Goal: Task Accomplishment & Management: Understand process/instructions

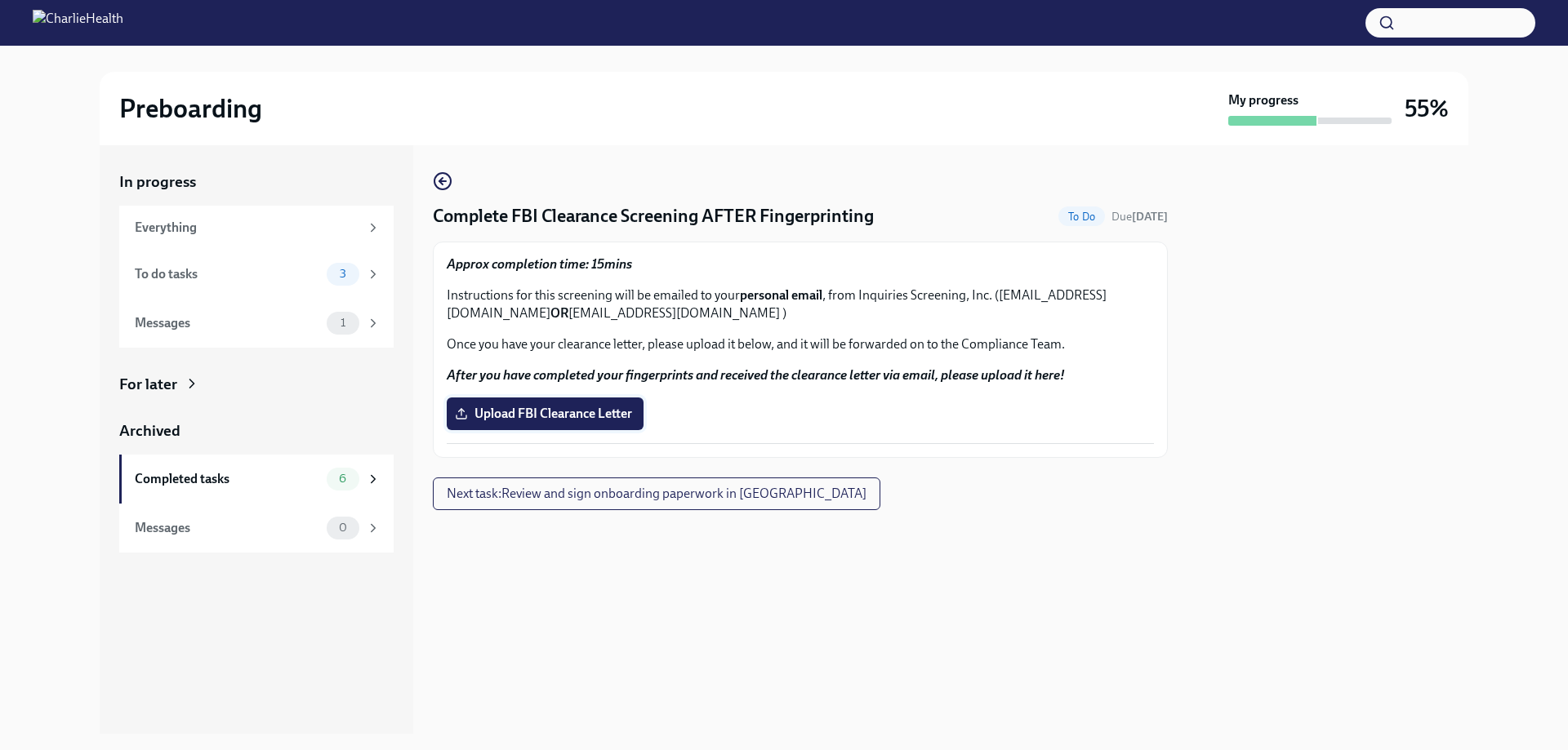
click at [555, 409] on span "Upload FBI Clearance Letter" at bounding box center [545, 413] width 174 height 16
click at [0, 0] on input "Upload FBI Clearance Letter" at bounding box center [0, 0] width 0 height 0
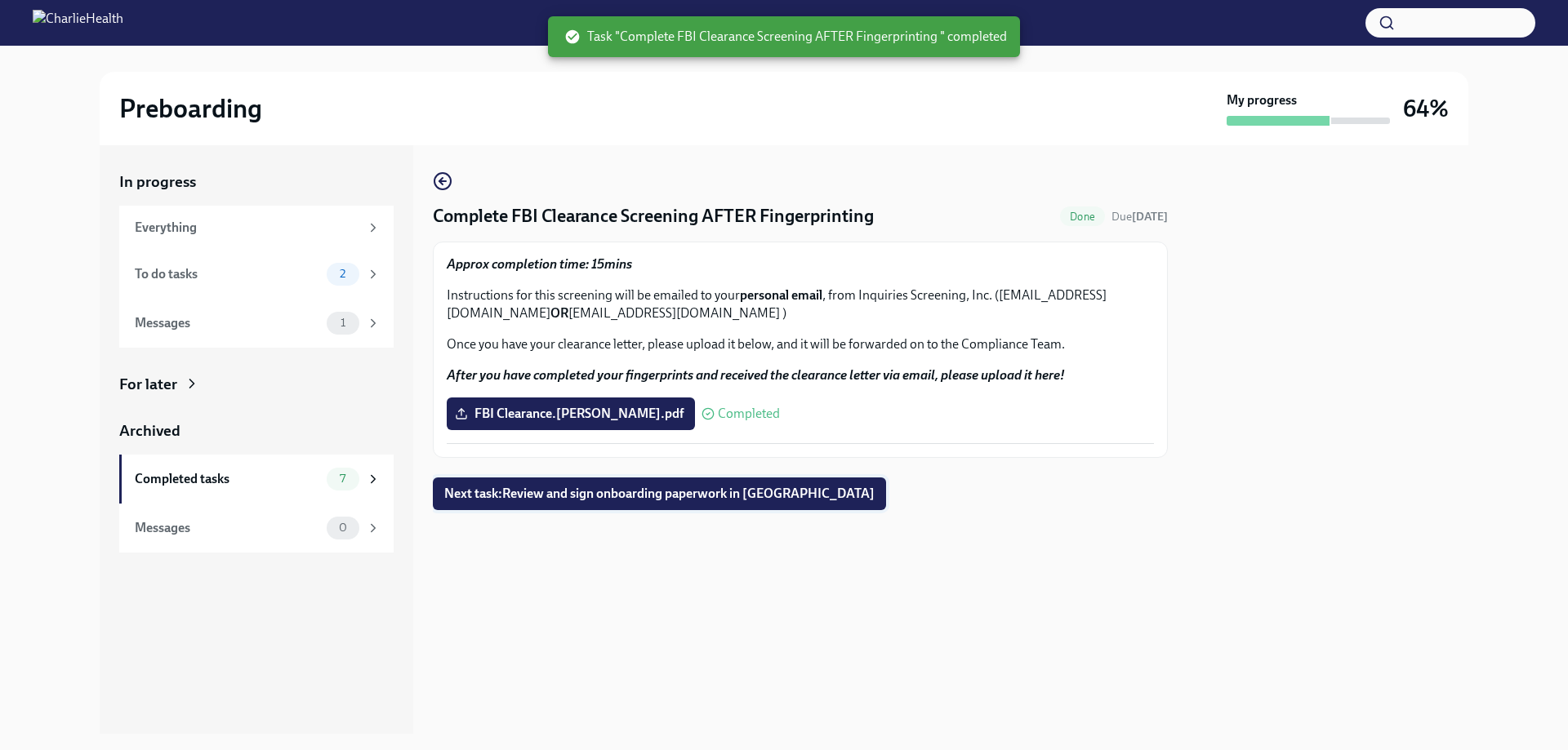
click at [720, 491] on span "Next task : Review and sign onboarding paperwork in [GEOGRAPHIC_DATA]" at bounding box center [660, 493] width 430 height 16
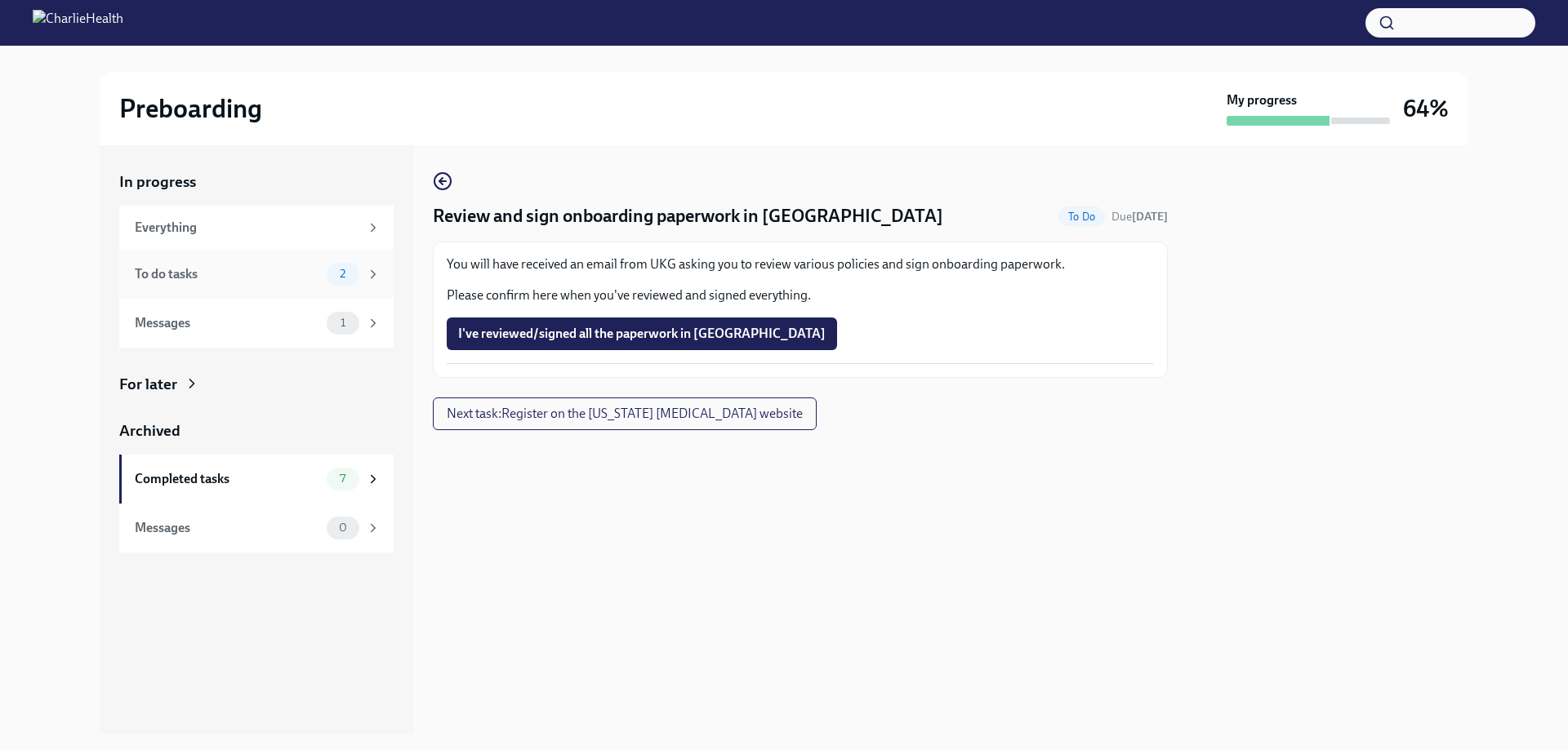
click at [317, 267] on div "To do tasks" at bounding box center [227, 274] width 185 height 18
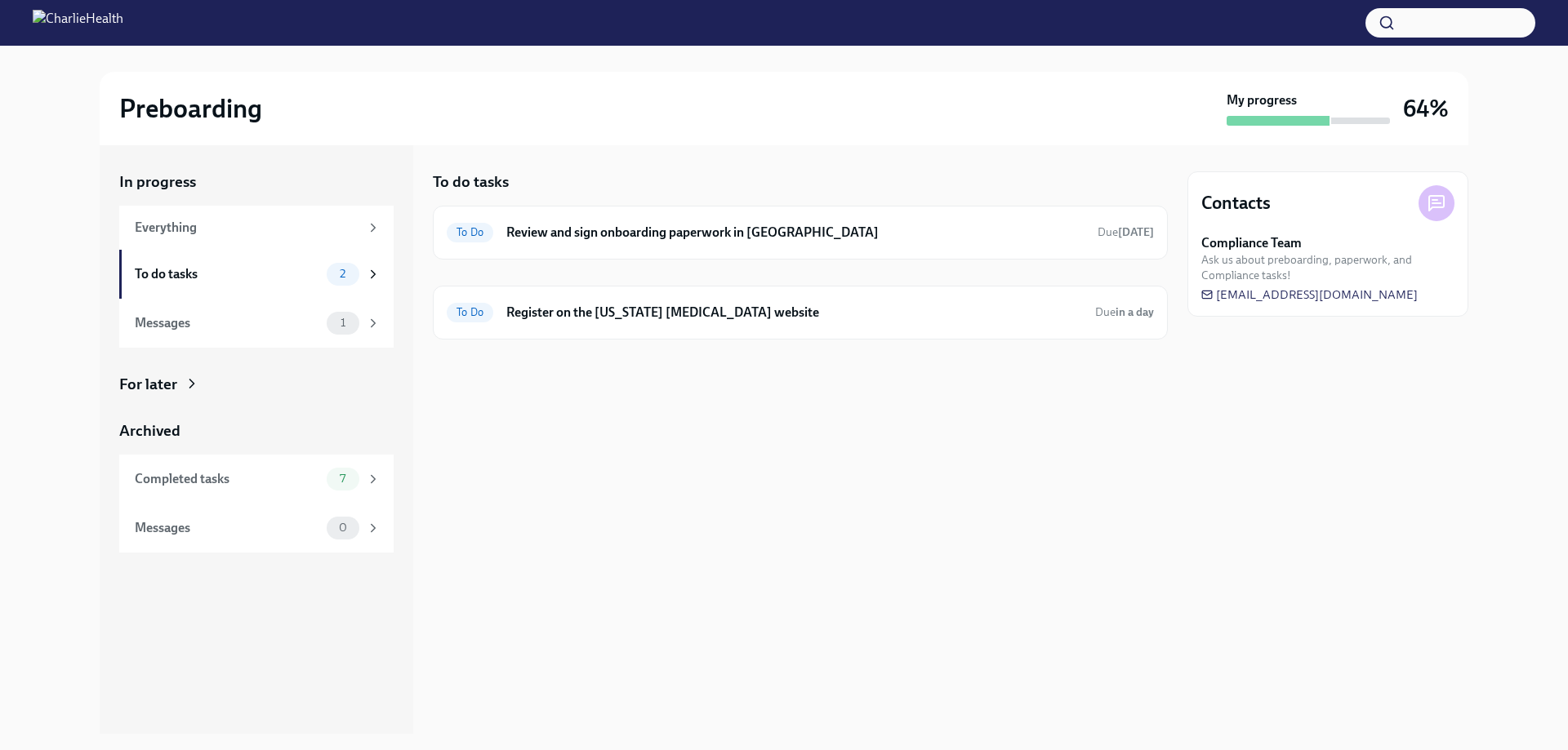
click at [317, 267] on div "To do tasks" at bounding box center [227, 274] width 185 height 18
click at [318, 226] on div "Everything" at bounding box center [247, 227] width 225 height 18
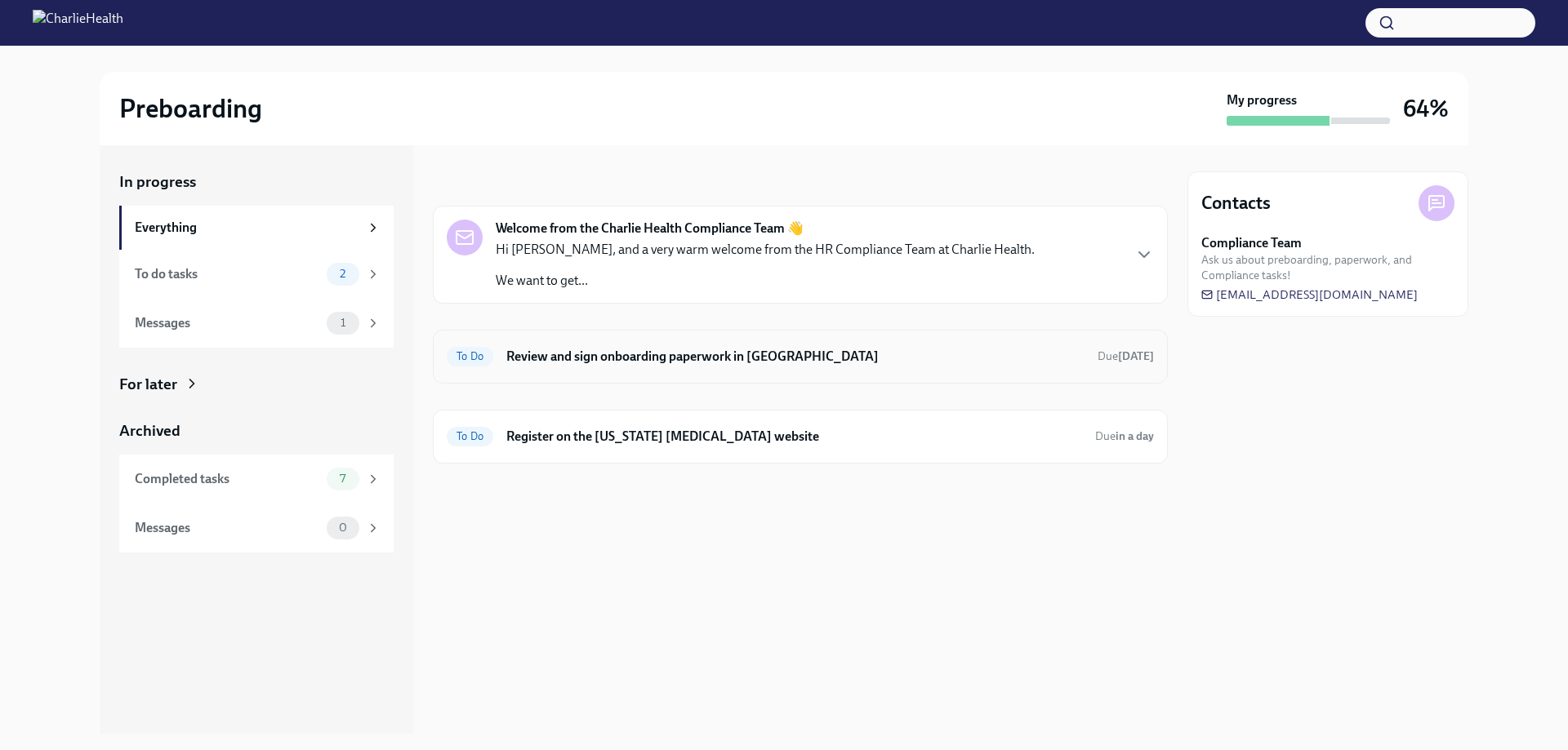
click at [684, 366] on div "To Do Review and sign onboarding paperwork in [GEOGRAPHIC_DATA] Due [DATE]" at bounding box center [800, 356] width 707 height 26
